Goal: Check status: Check status

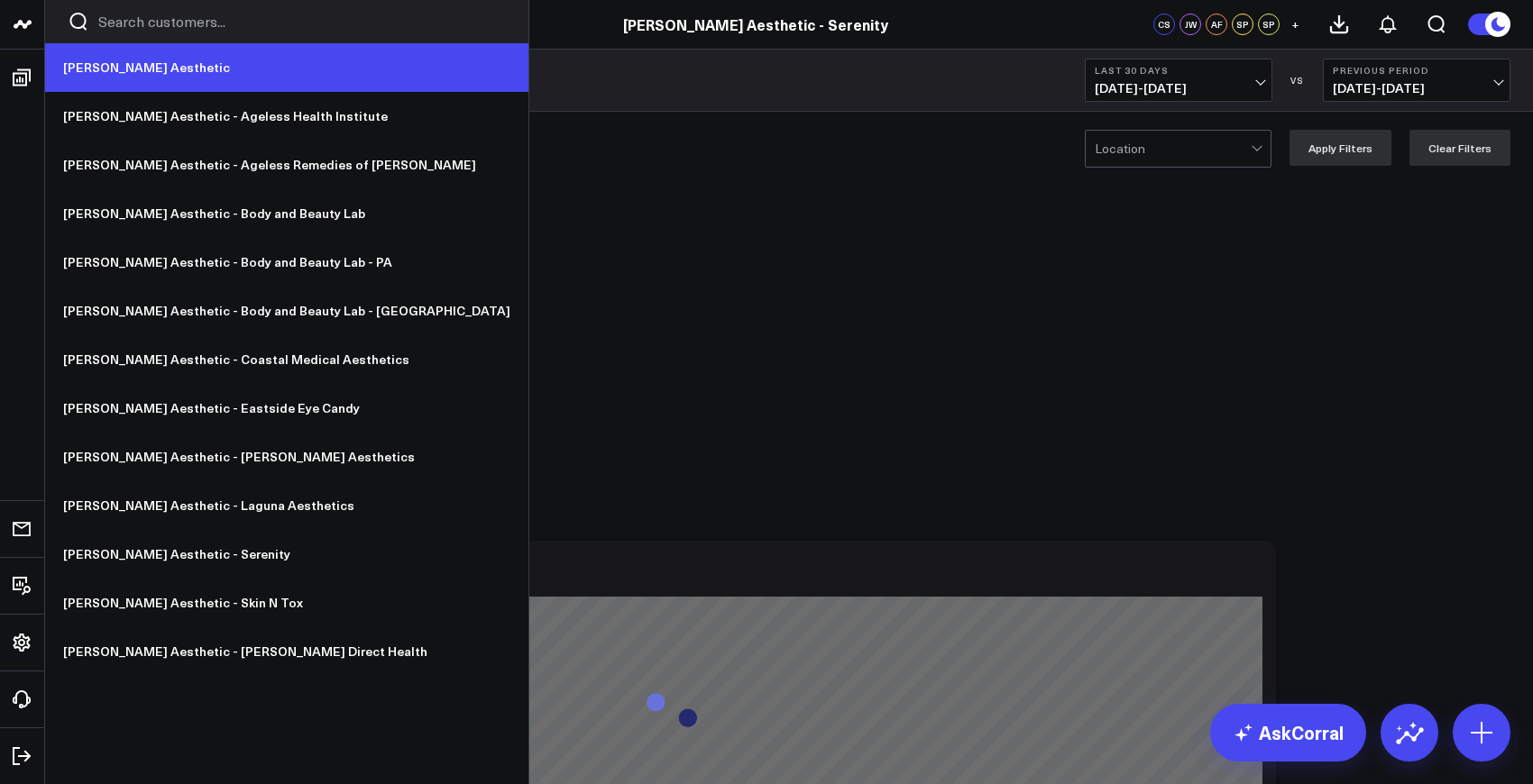
click at [133, 72] on link "[PERSON_NAME] Aesthetic" at bounding box center [286, 67] width 483 height 48
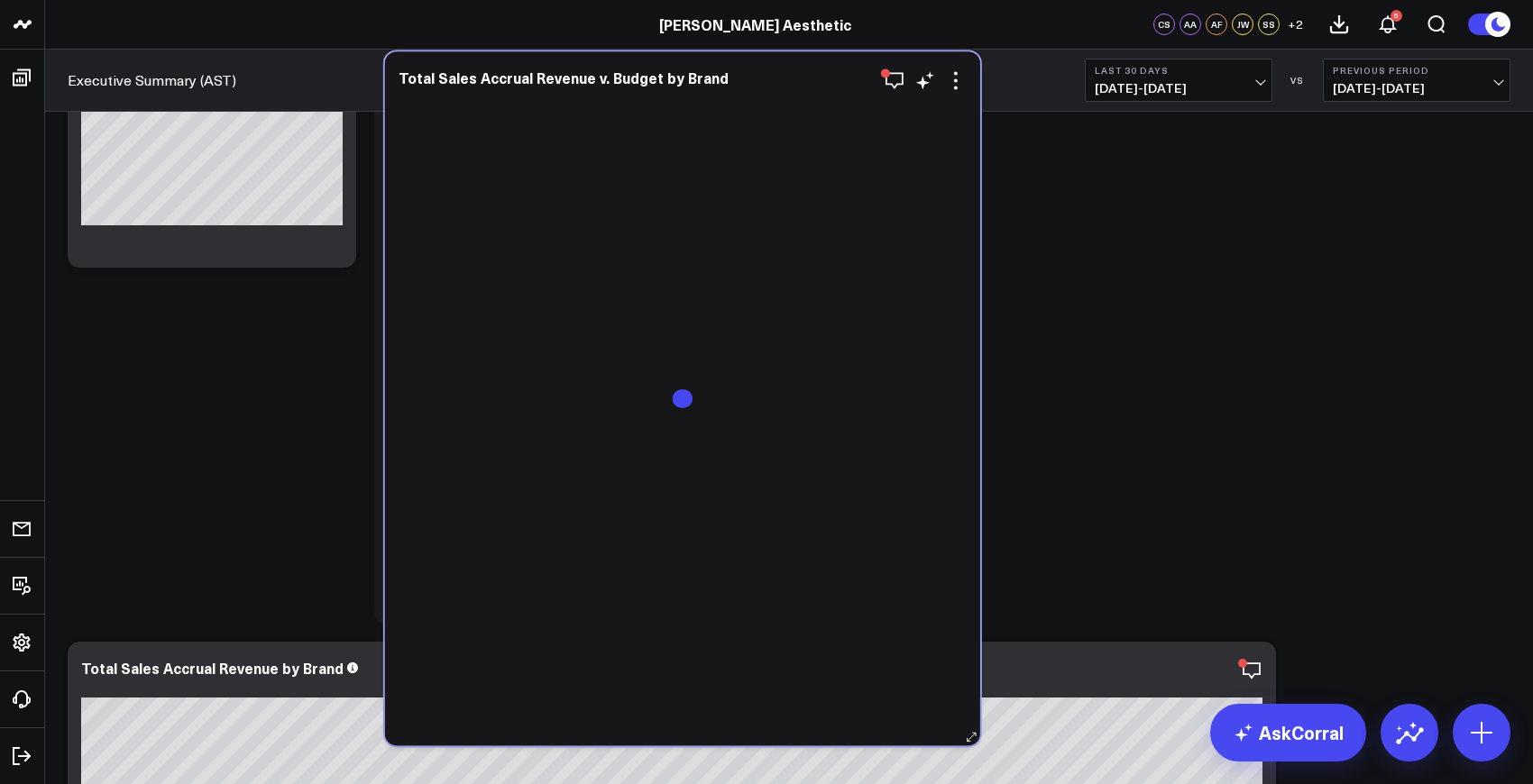
scroll to position [254, 0]
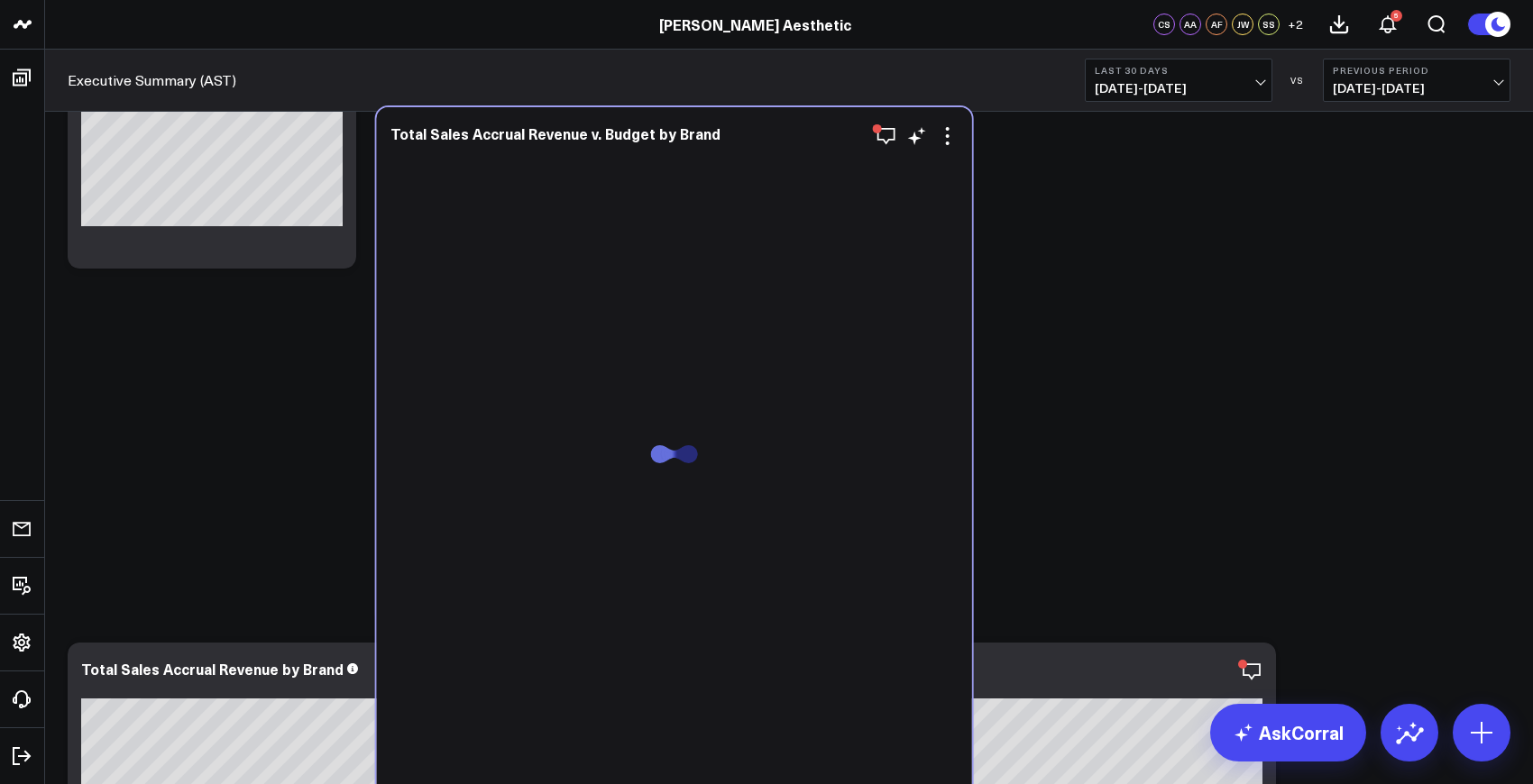
drag, startPoint x: 476, startPoint y: 679, endPoint x: 785, endPoint y: 130, distance: 630.0
click at [785, 130] on div "Total Sales Accrual Revenue v. Budget by Brand" at bounding box center [674, 135] width 568 height 21
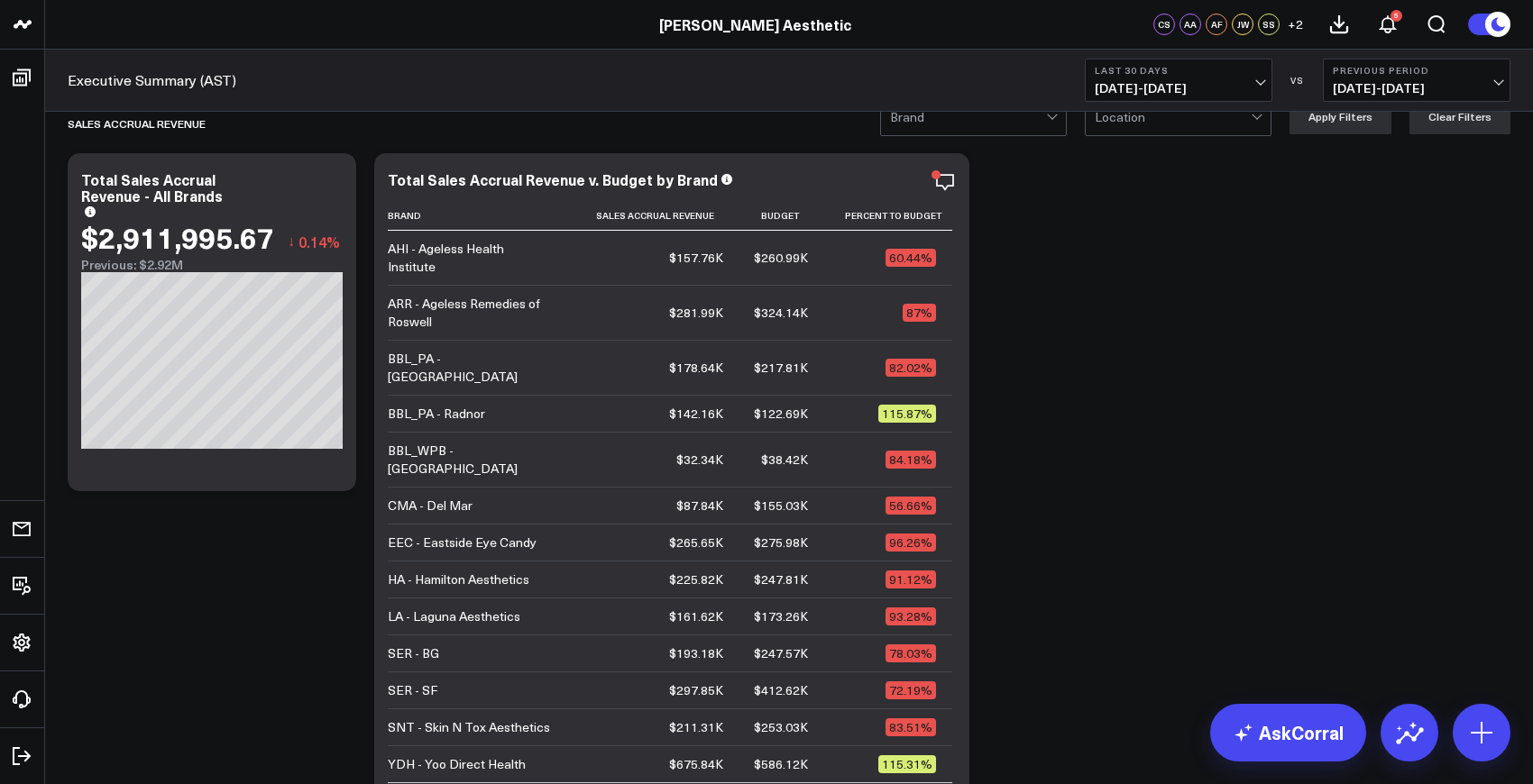
scroll to position [0, 0]
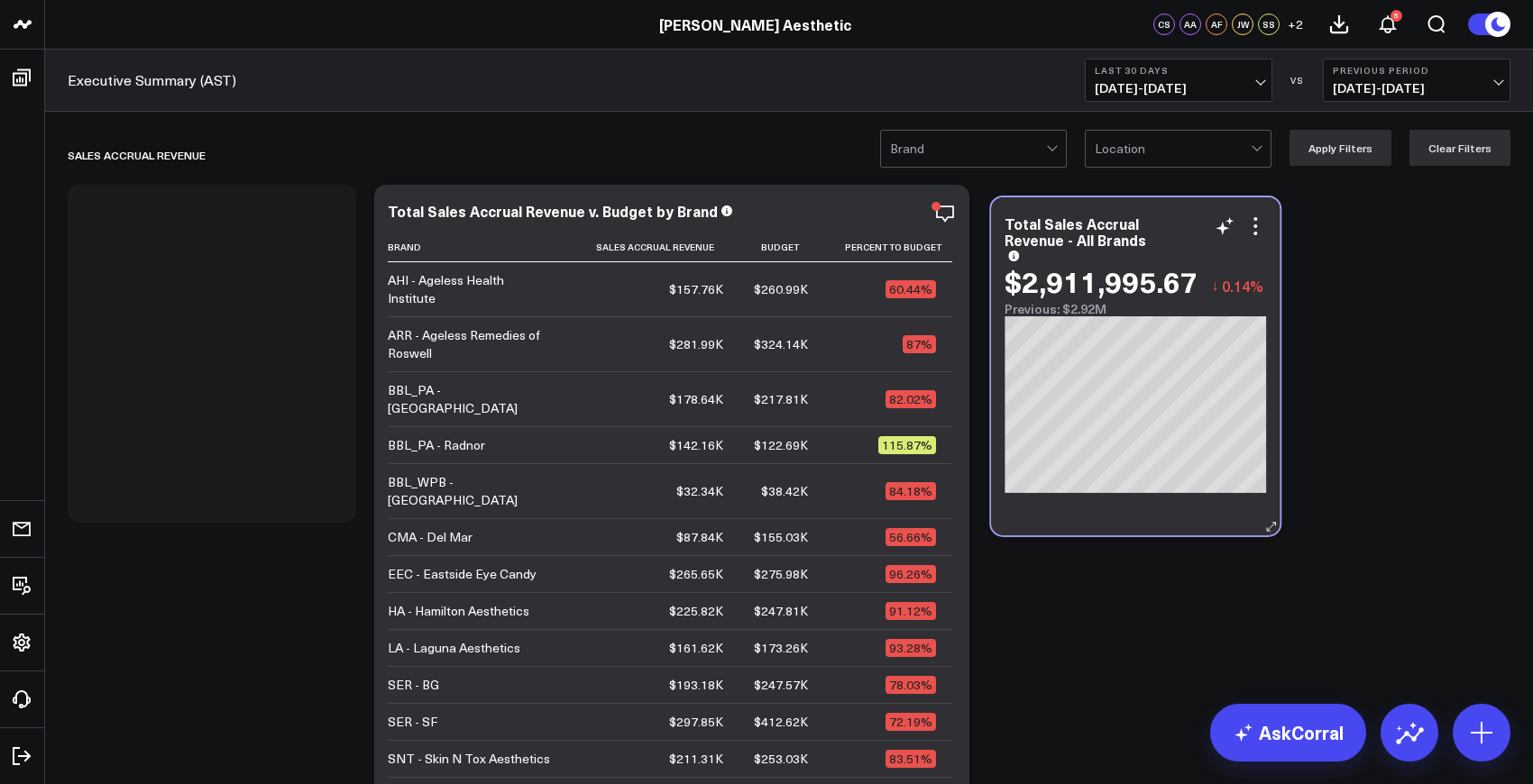
drag, startPoint x: 256, startPoint y: 215, endPoint x: 1183, endPoint y: 229, distance: 927.1
click at [1183, 229] on div "Total Sales Accrual Revenue - All Brands" at bounding box center [1135, 238] width 261 height 45
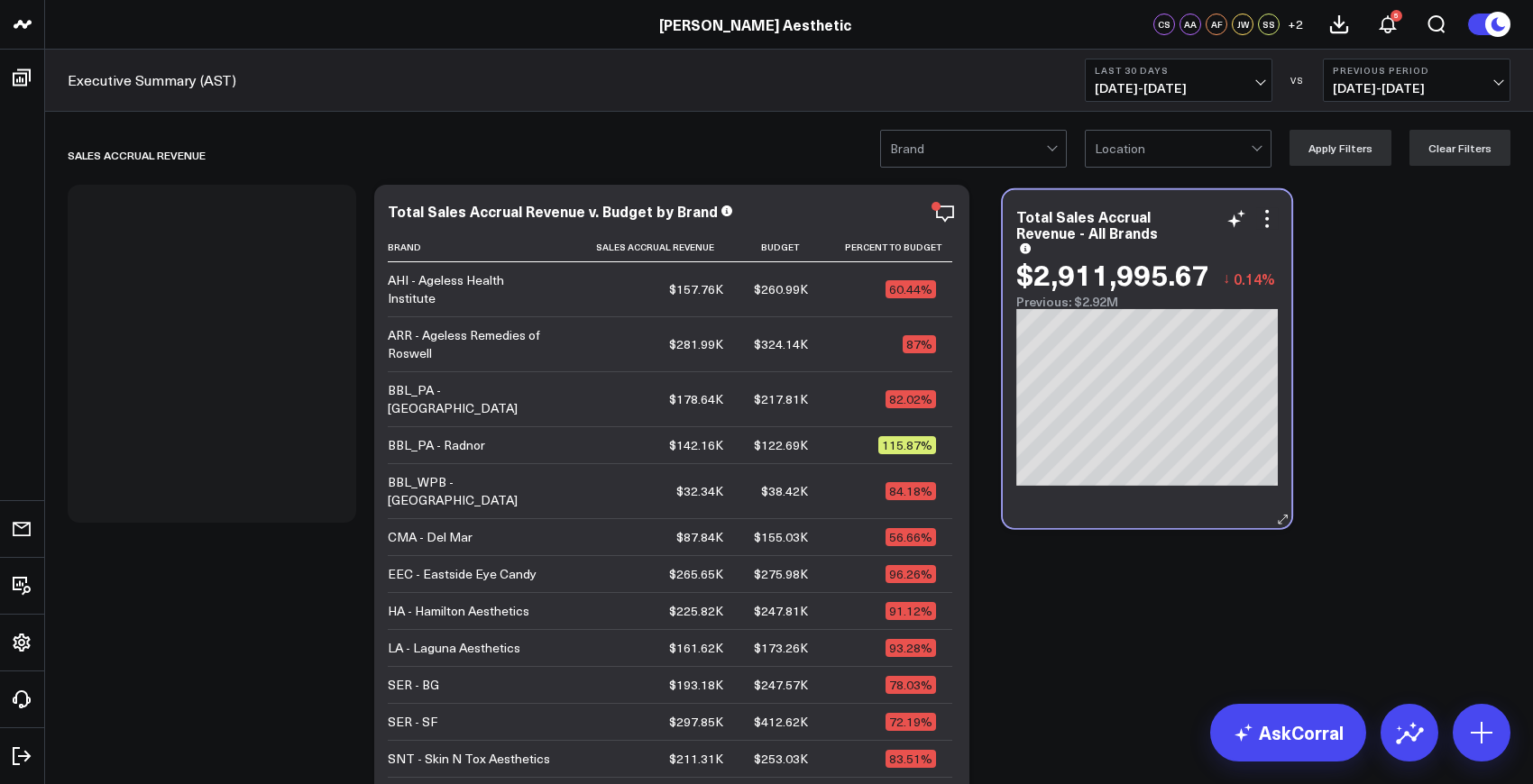
drag, startPoint x: 248, startPoint y: 208, endPoint x: 1183, endPoint y: 231, distance: 935.3
click at [1183, 231] on div "Total Sales Accrual Revenue - All Brands" at bounding box center [1147, 230] width 261 height 45
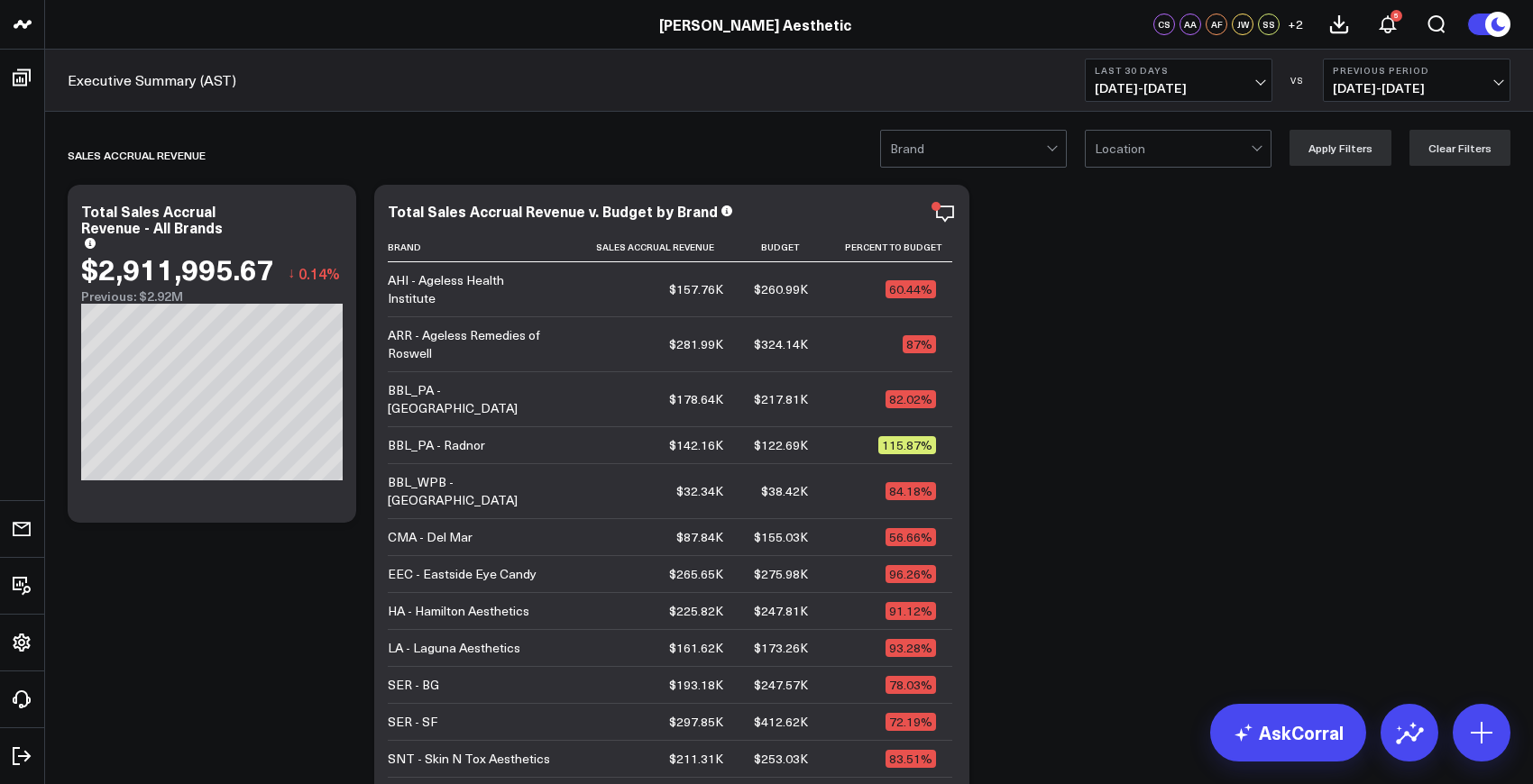
click at [1153, 81] on span "[DATE] - [DATE]" at bounding box center [1179, 88] width 168 height 14
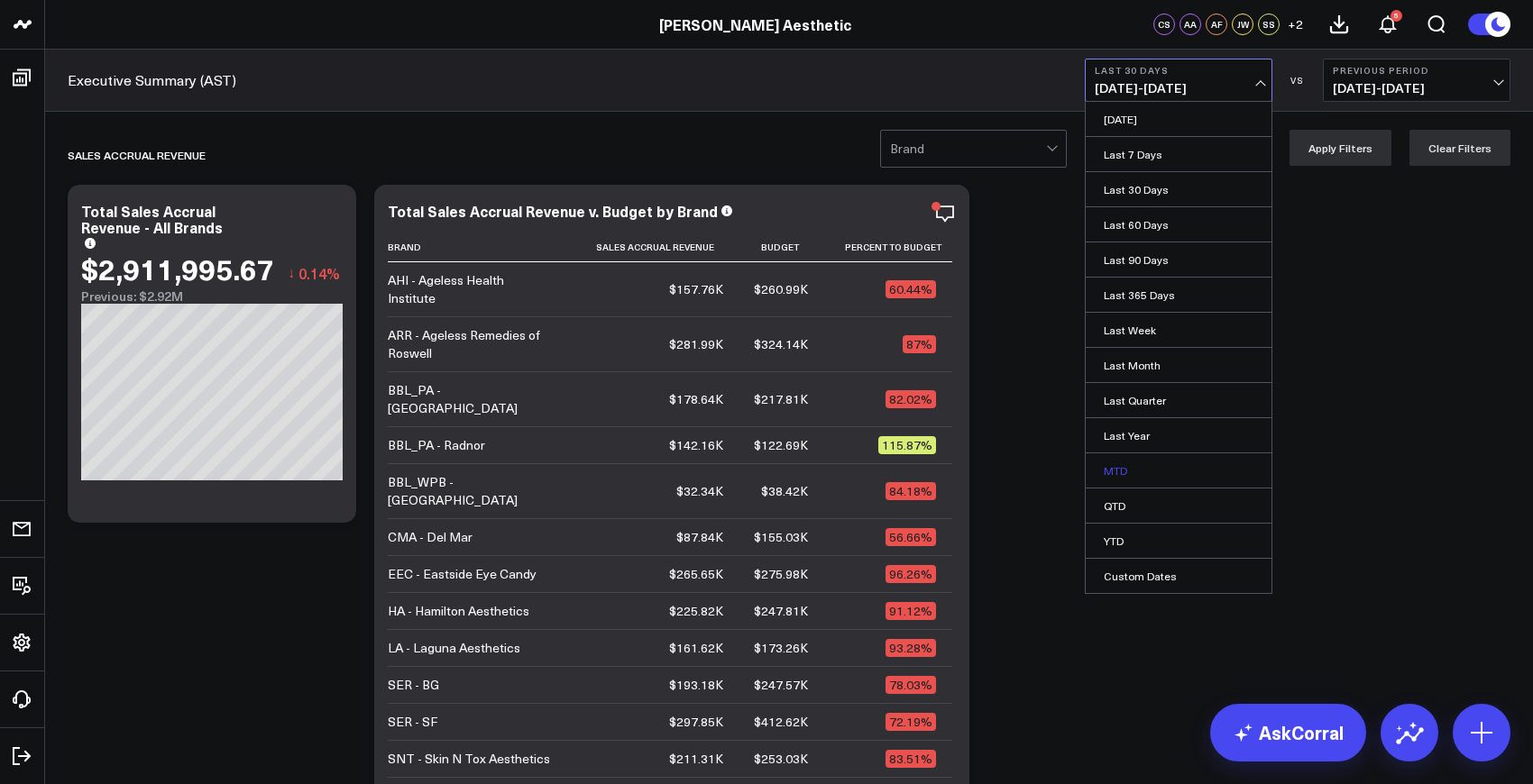
click at [1153, 473] on link "MTD" at bounding box center [1178, 470] width 186 height 34
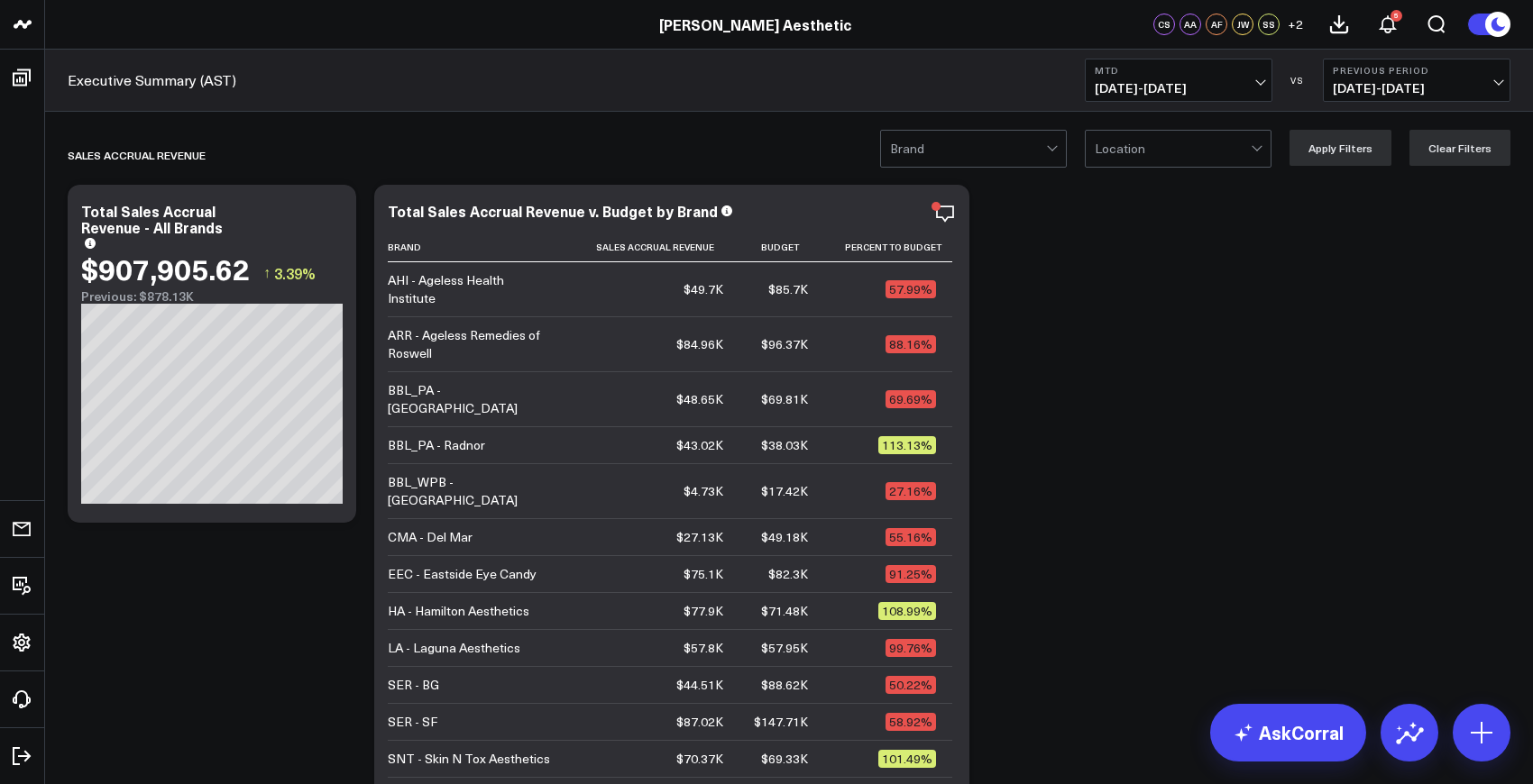
click at [1215, 94] on span "[DATE] - [DATE]" at bounding box center [1179, 88] width 168 height 14
